Goal: Navigation & Orientation: Find specific page/section

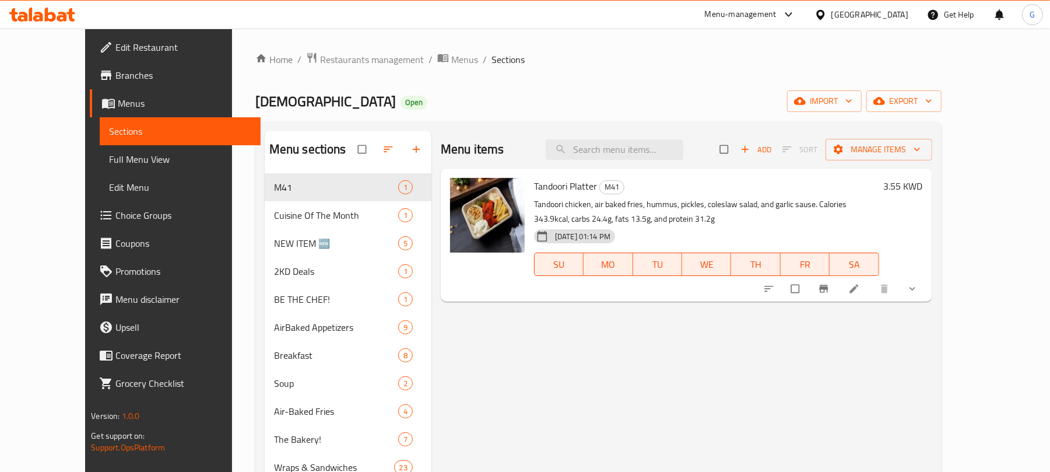
click at [894, 12] on div "[GEOGRAPHIC_DATA]" at bounding box center [869, 14] width 77 height 13
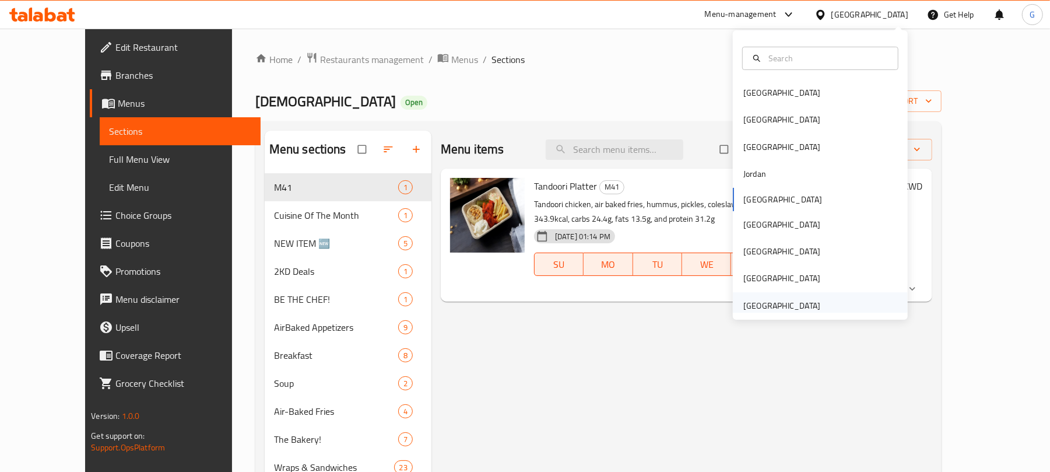
click at [815, 309] on div "[GEOGRAPHIC_DATA]" at bounding box center [782, 305] width 96 height 27
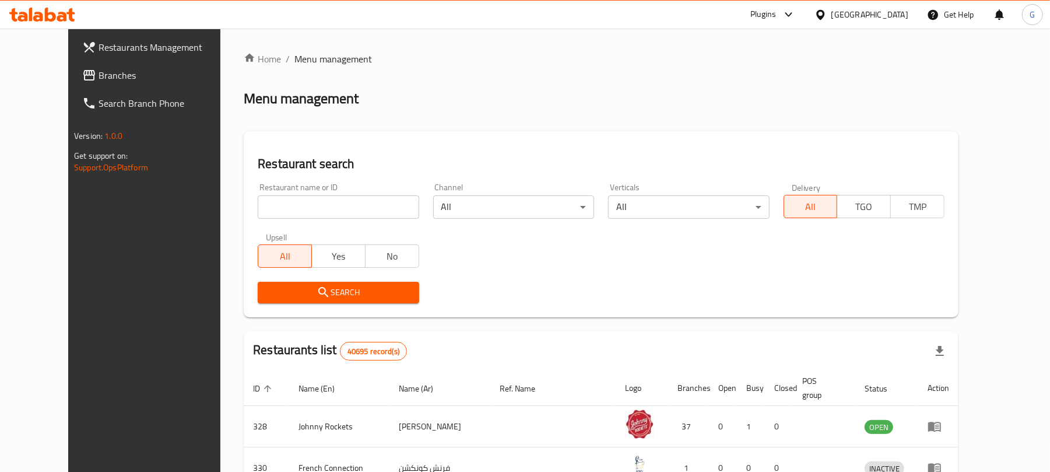
click at [99, 73] on span "Branches" at bounding box center [167, 75] width 136 height 14
